Goal: Obtain resource: Download file/media

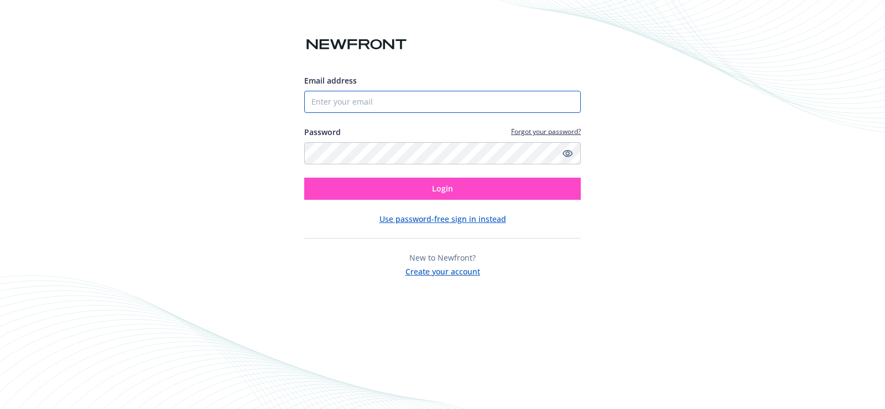
type input "[PERSON_NAME][EMAIL_ADDRESS][DOMAIN_NAME]"
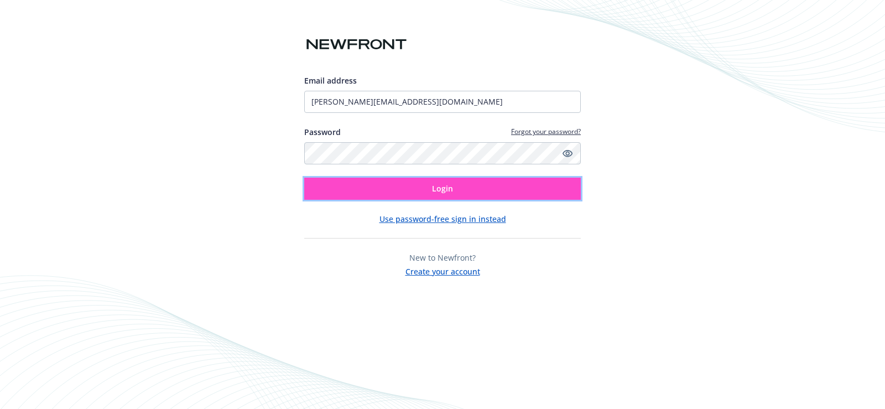
click at [478, 183] on button "Login" at bounding box center [442, 189] width 277 height 22
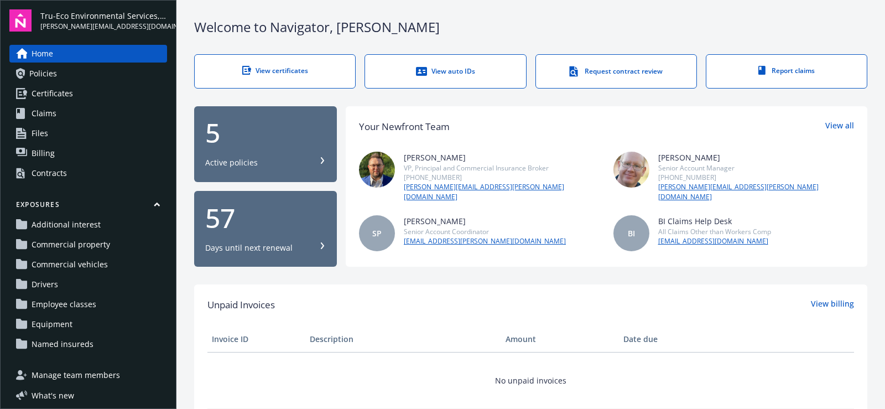
click at [433, 69] on div "View auto IDs" at bounding box center [445, 71] width 116 height 11
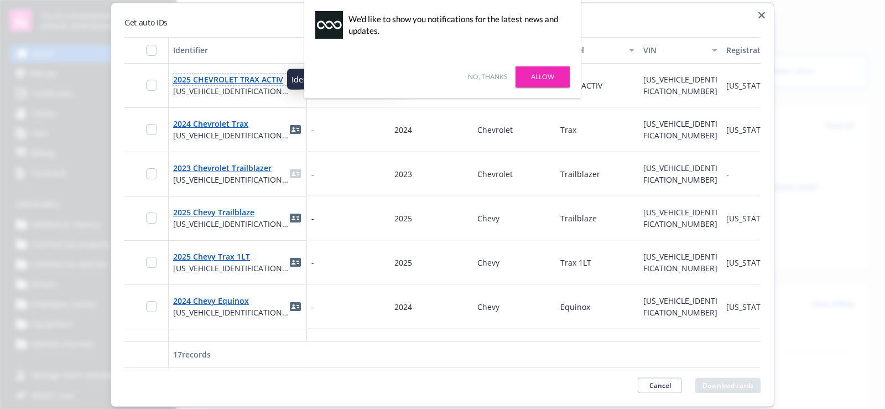
click at [223, 84] on link "2025 CHEVROLET TRAX ACTIV" at bounding box center [228, 79] width 110 height 11
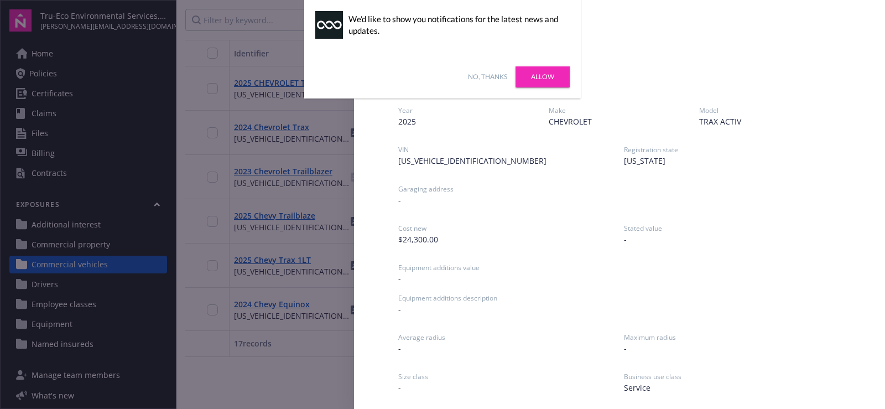
click at [488, 72] on link "No, thanks" at bounding box center [487, 77] width 39 height 10
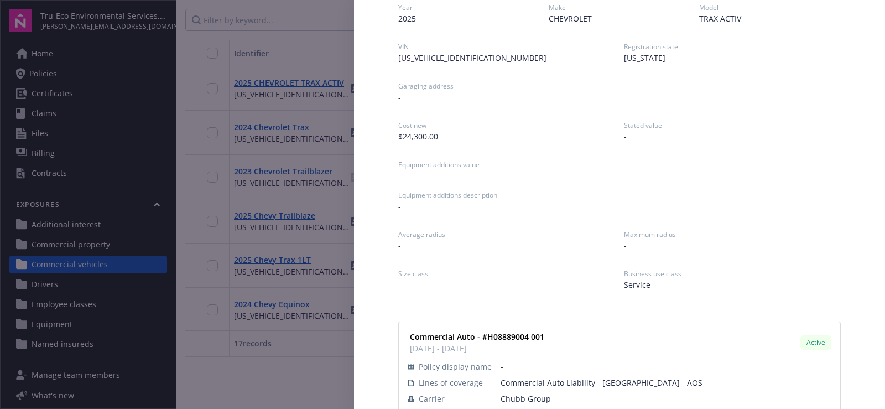
scroll to position [189, 0]
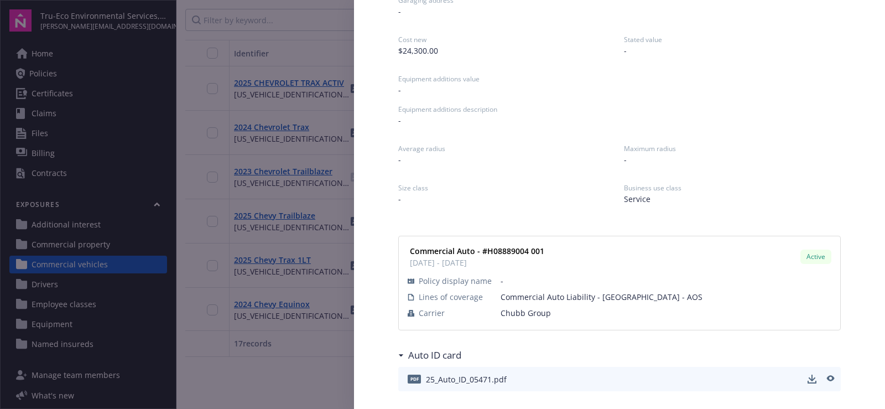
click at [491, 380] on span "25_Auto_ID_05471.pdf" at bounding box center [466, 379] width 81 height 12
click at [825, 376] on icon "preview" at bounding box center [830, 379] width 10 height 8
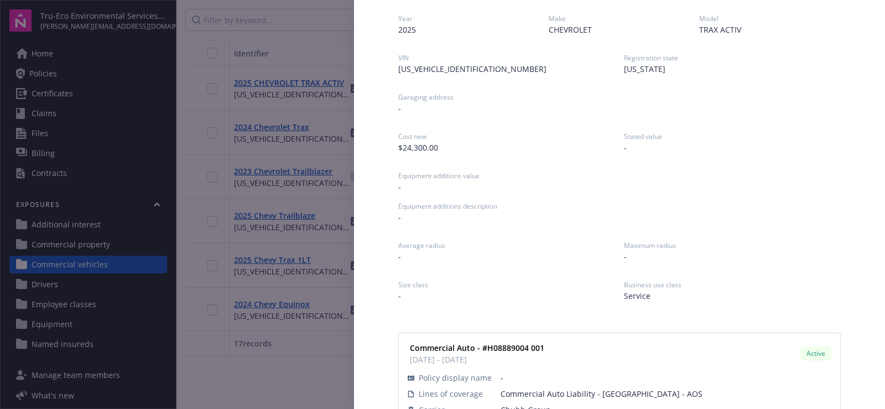
scroll to position [0, 0]
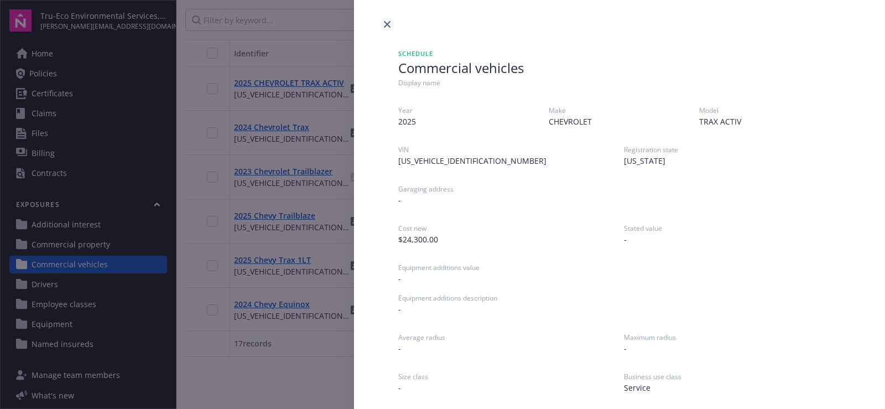
click at [389, 27] on icon "close" at bounding box center [387, 24] width 7 height 7
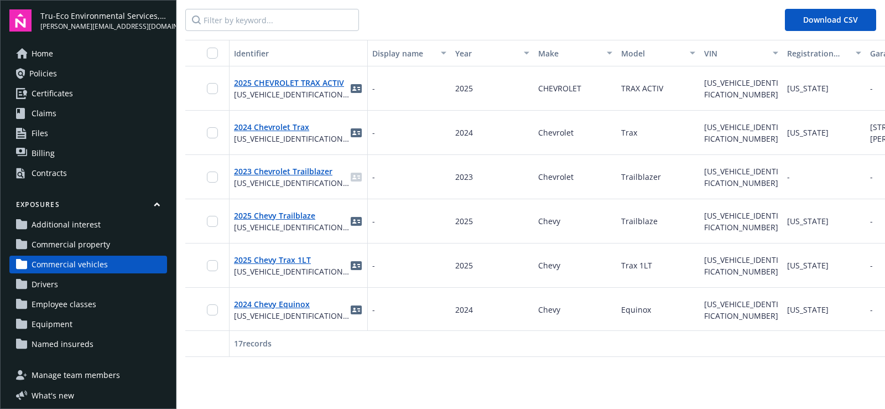
click at [38, 95] on span "Certificates" at bounding box center [52, 94] width 41 height 18
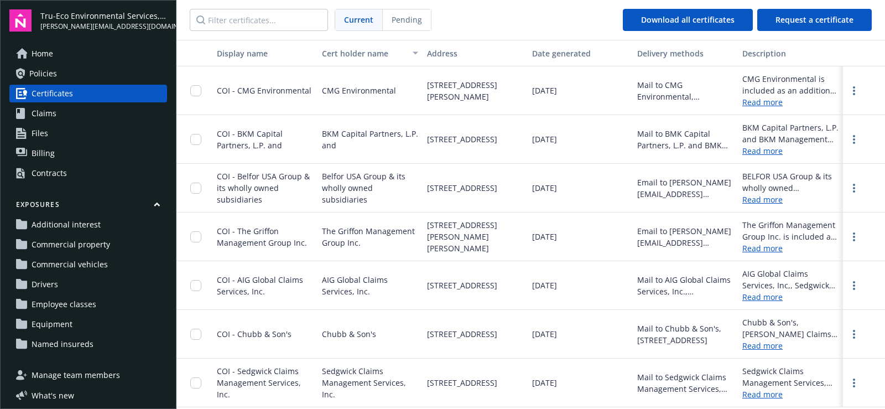
click at [53, 158] on span "Billing" at bounding box center [43, 153] width 23 height 18
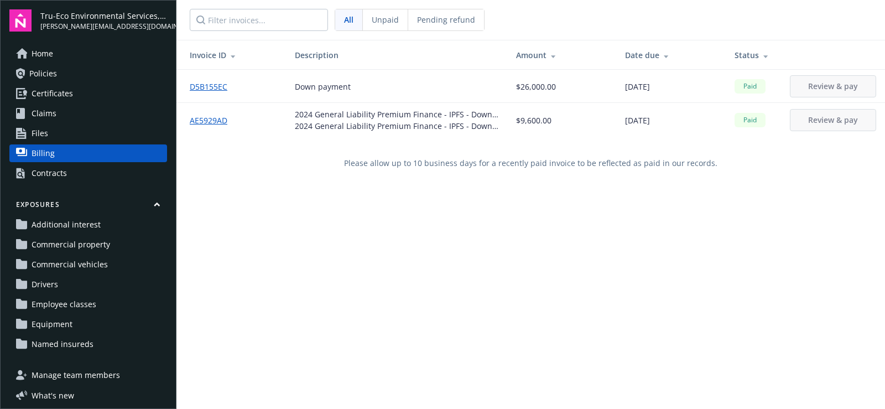
click at [212, 119] on link "AE5929AD" at bounding box center [213, 120] width 46 height 12
click at [69, 92] on span "Certificates" at bounding box center [52, 94] width 41 height 18
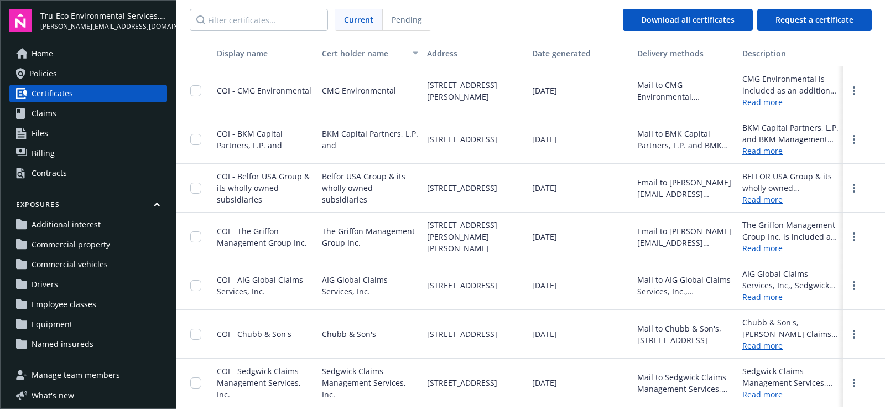
click at [57, 69] on link "Policies" at bounding box center [88, 74] width 158 height 18
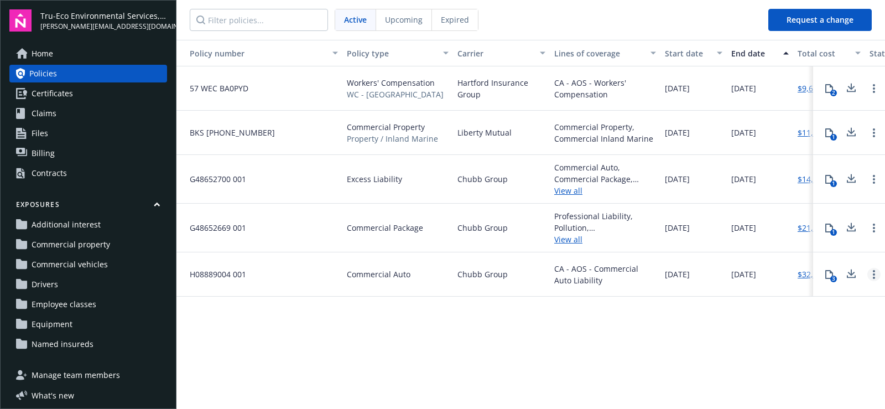
click at [873, 275] on icon "Open options" at bounding box center [874, 274] width 2 height 9
click at [853, 329] on div "Policy number Policy type Carrier Lines of coverage Start date End date Total c…" at bounding box center [530, 223] width 709 height 367
click at [855, 276] on icon at bounding box center [851, 276] width 9 height 3
